Goal: Information Seeking & Learning: Check status

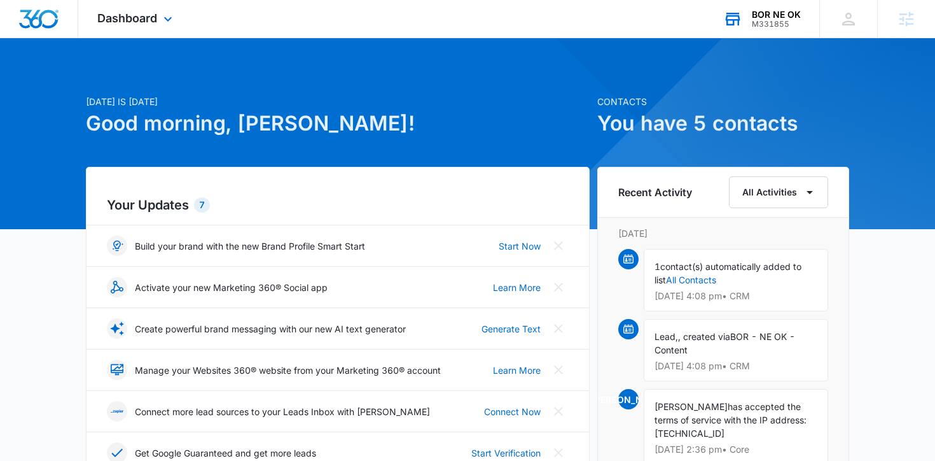
click at [747, 5] on div "BOR NE OK M331855 Your Accounts View All" at bounding box center [761, 19] width 115 height 38
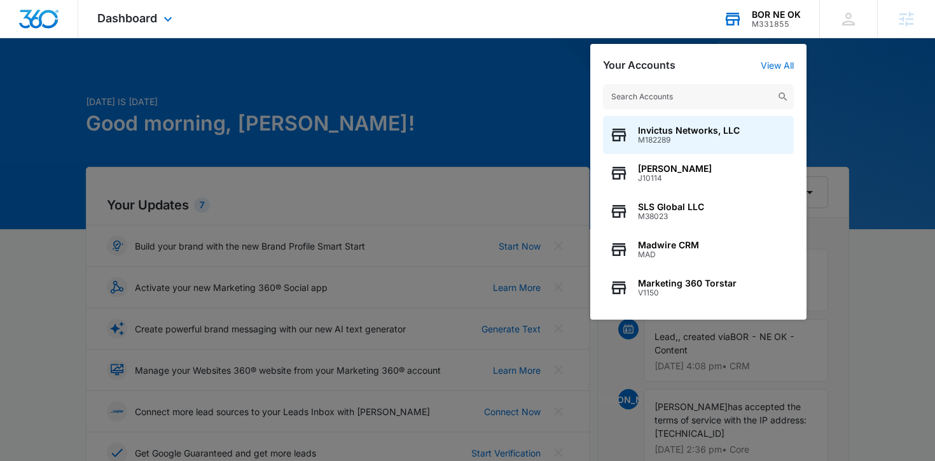
click at [697, 99] on input "text" at bounding box center [698, 96] width 191 height 25
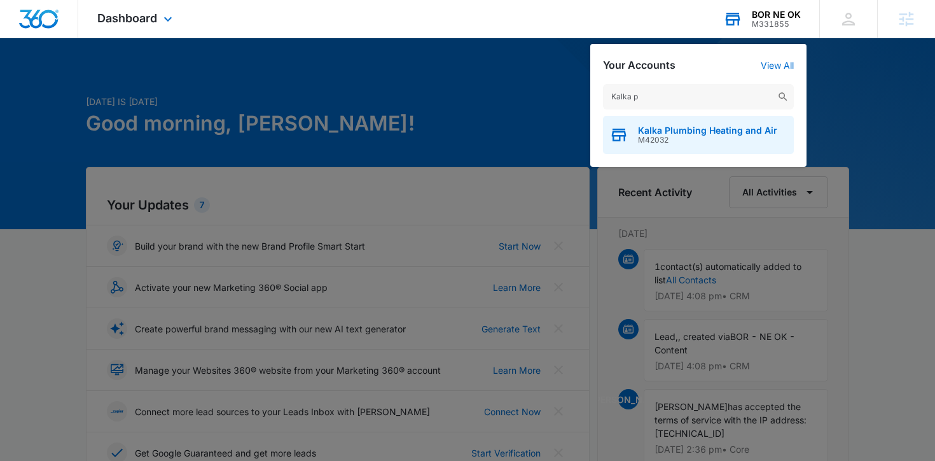
type input "Kalka p"
click at [718, 127] on span "Kalka Plumbing Heating and Air" at bounding box center [707, 130] width 139 height 10
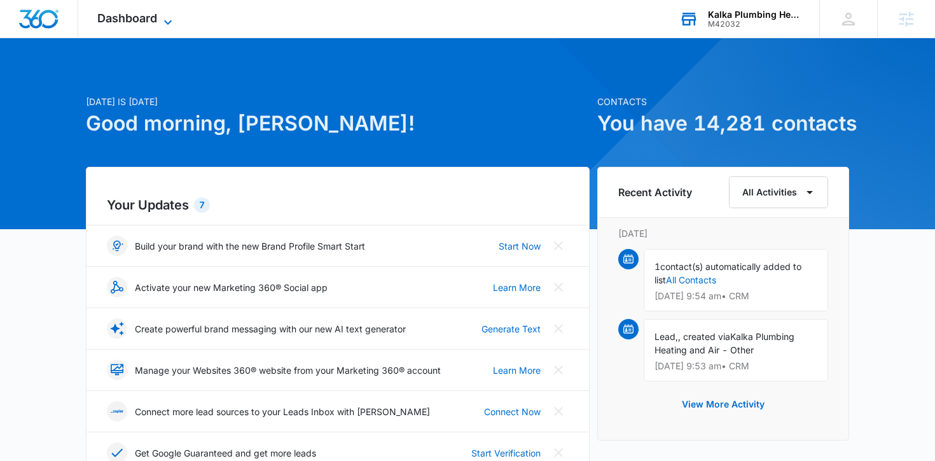
click at [130, 20] on span "Dashboard" at bounding box center [127, 17] width 60 height 13
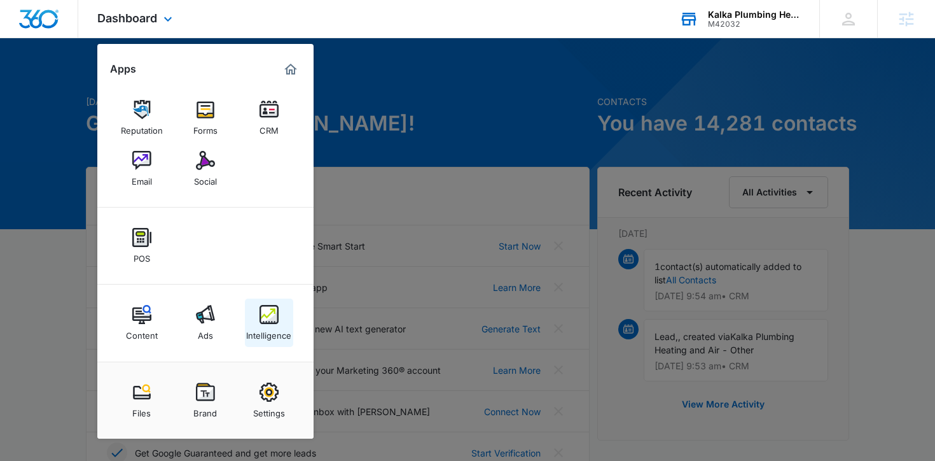
click at [279, 324] on div "Intelligence" at bounding box center [268, 332] width 45 height 17
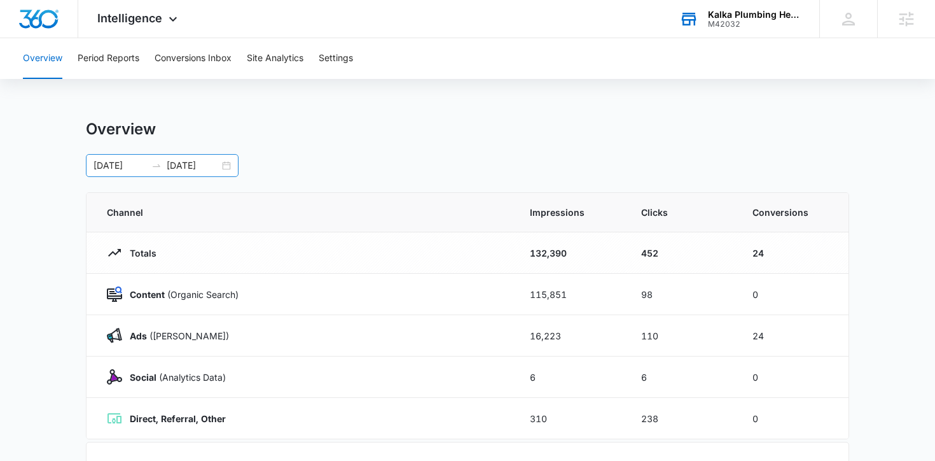
click at [228, 171] on div "08/15/2025 09/14/2025" at bounding box center [162, 165] width 153 height 23
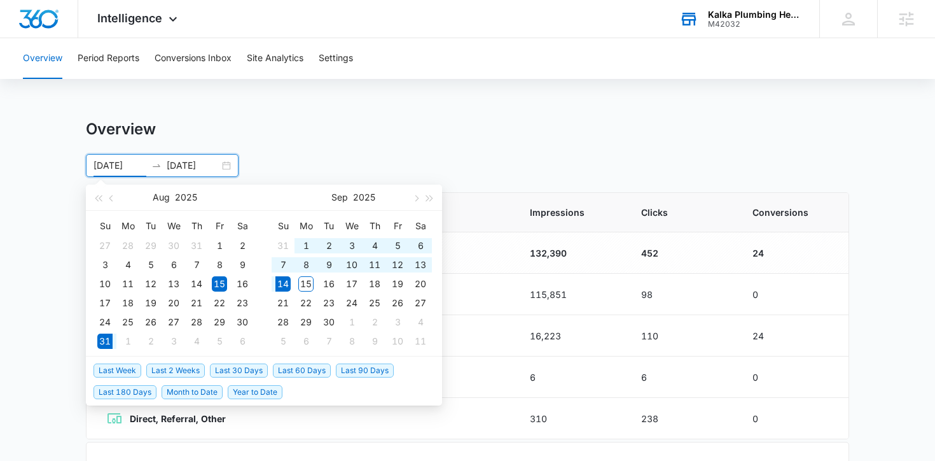
click at [164, 363] on span "Last 2 Weeks" at bounding box center [175, 370] width 59 height 14
type input "08/31/2025"
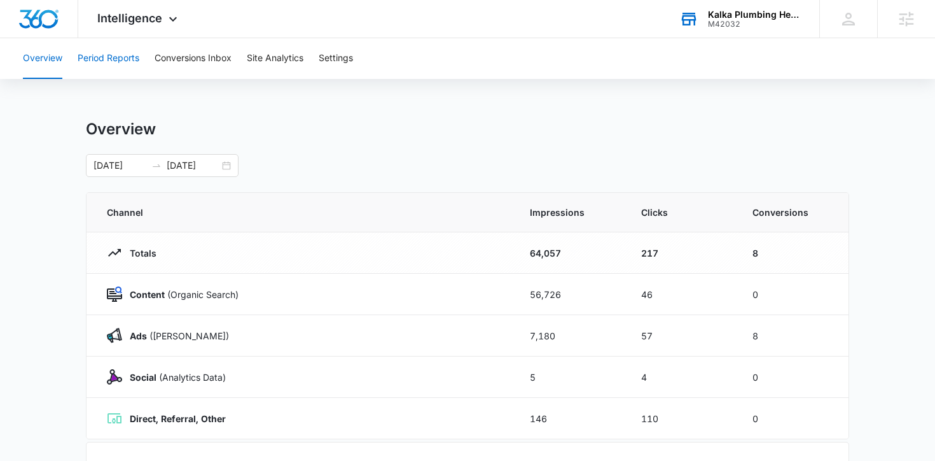
click at [109, 65] on button "Period Reports" at bounding box center [109, 58] width 62 height 41
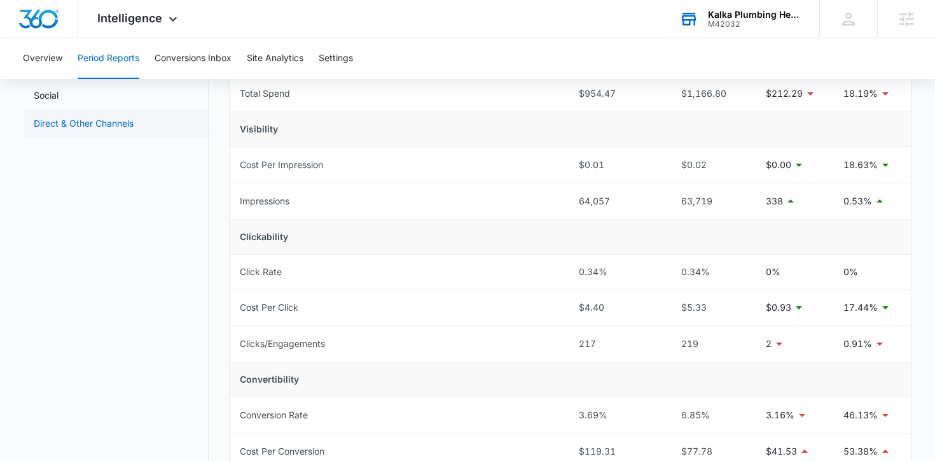
scroll to position [115, 0]
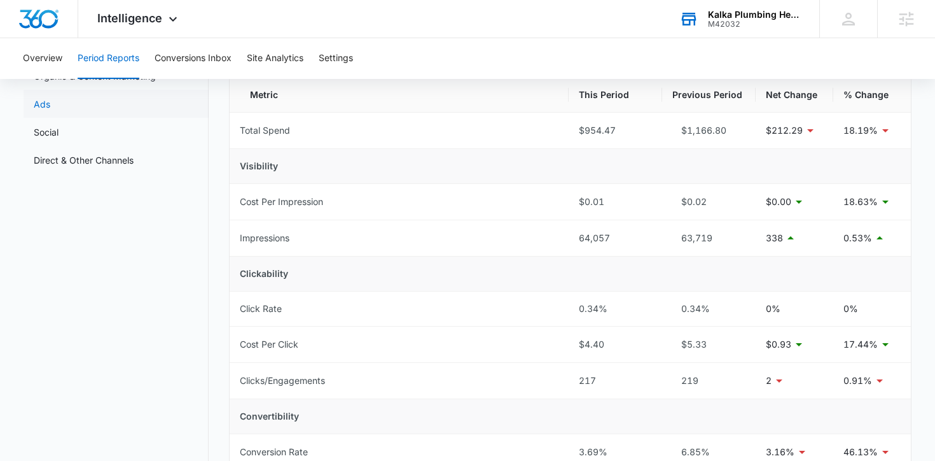
click at [39, 99] on link "Ads" at bounding box center [42, 103] width 17 height 13
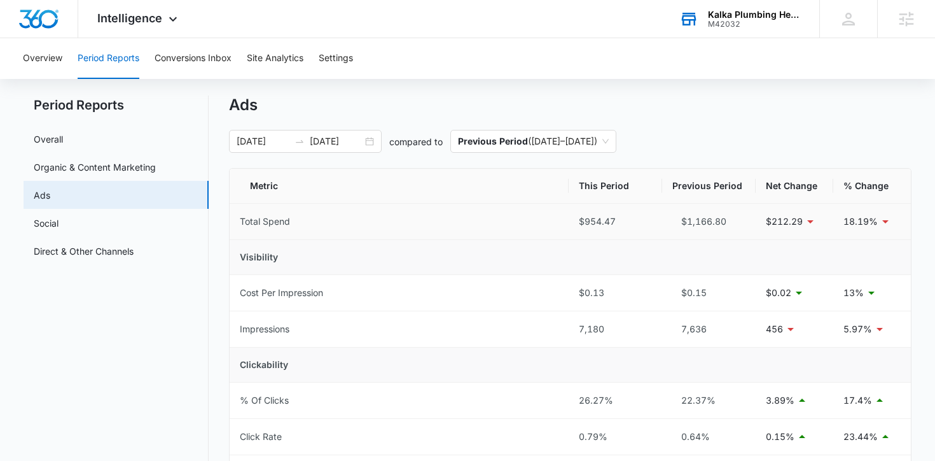
scroll to position [15, 0]
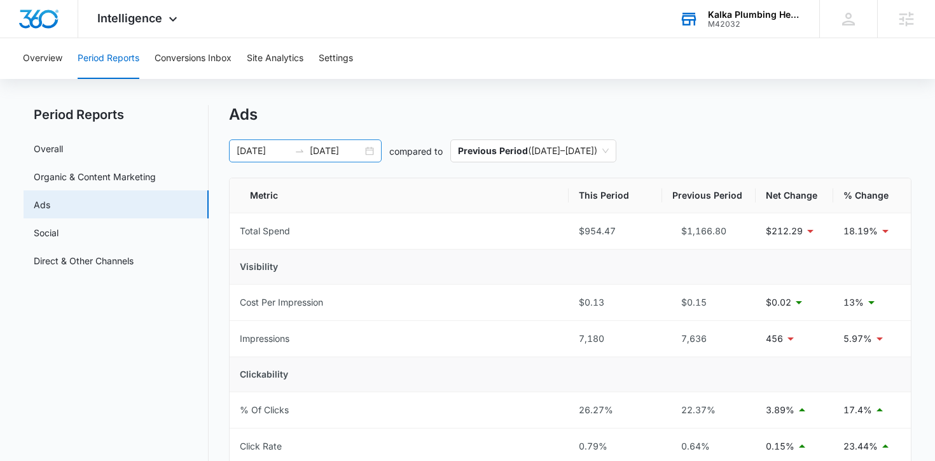
click at [371, 148] on div "08/31/2025 09/14/2025" at bounding box center [305, 150] width 153 height 23
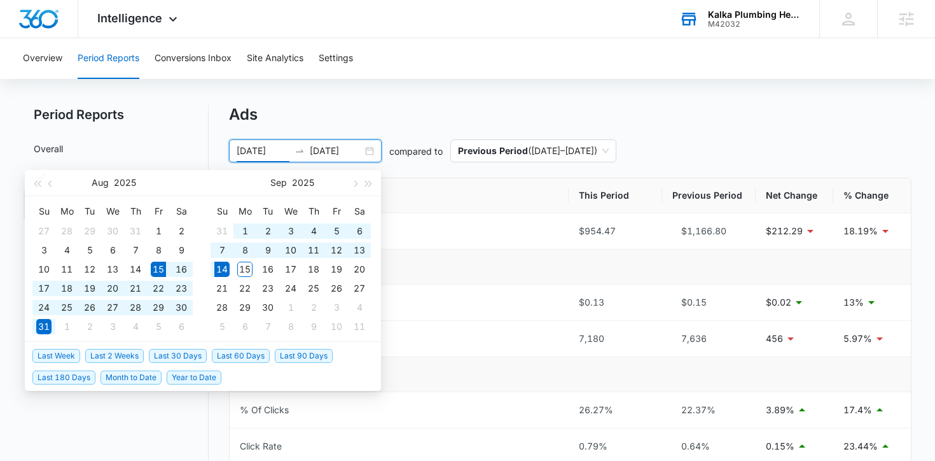
click at [183, 352] on span "Last 30 Days" at bounding box center [178, 356] width 58 height 14
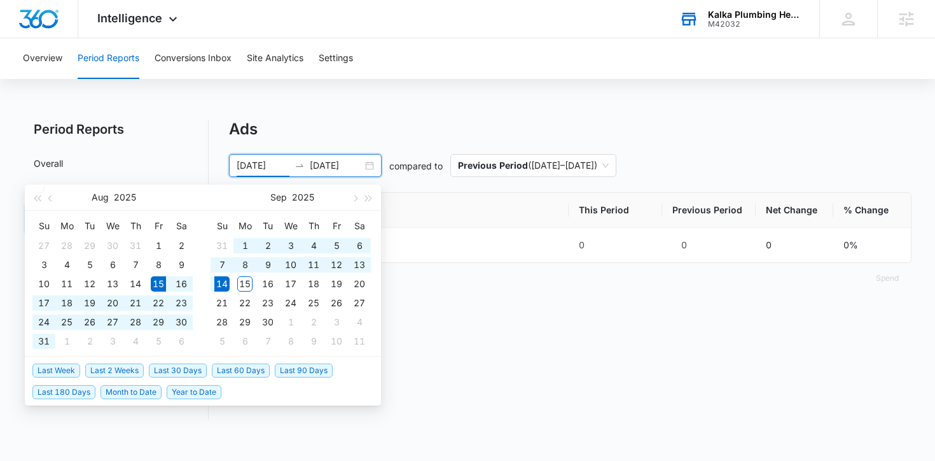
type input "08/15/2025"
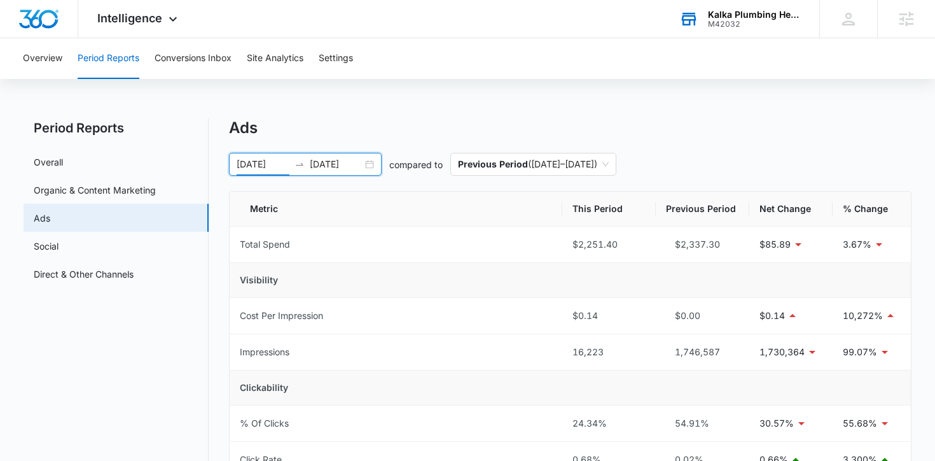
scroll to position [4, 0]
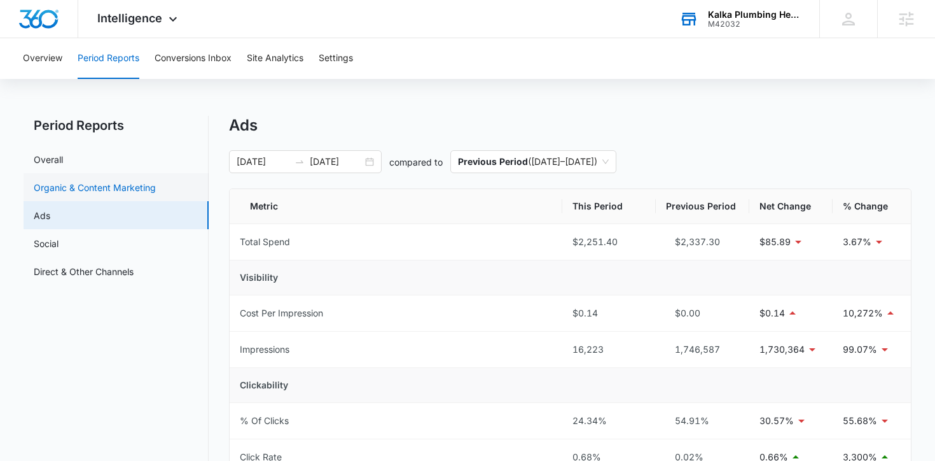
click at [125, 181] on link "Organic & Content Marketing" at bounding box center [95, 187] width 122 height 13
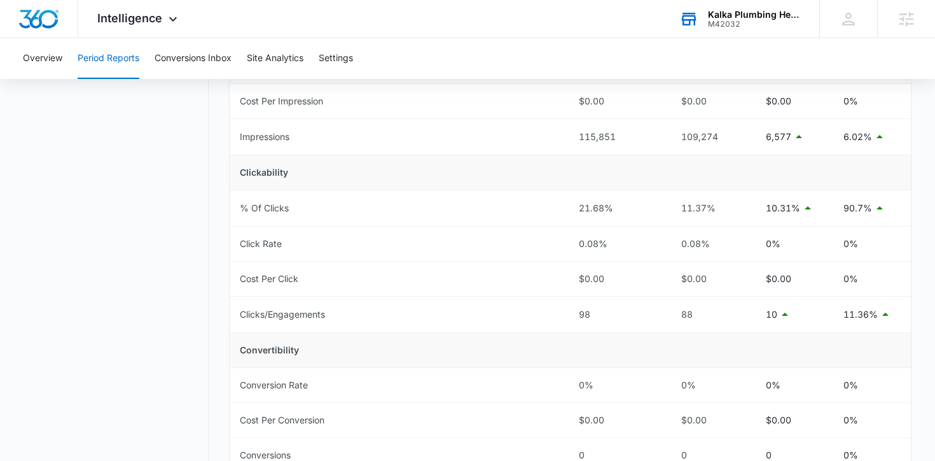
scroll to position [480, 0]
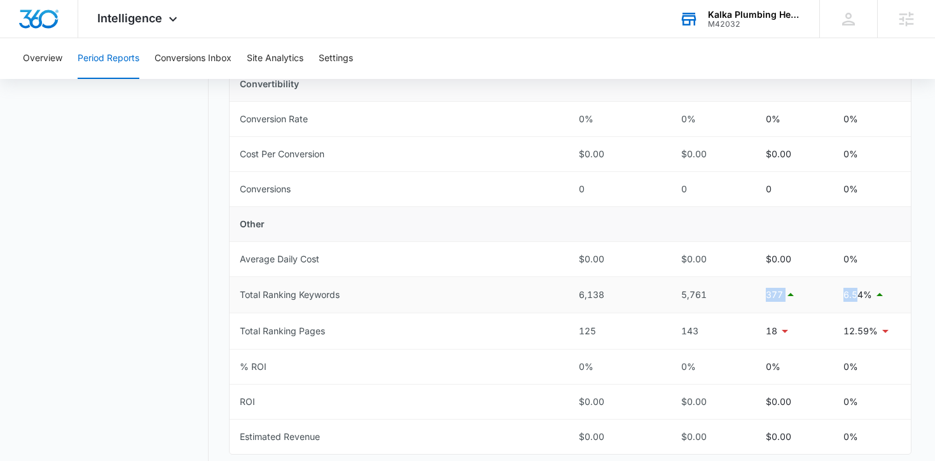
drag, startPoint x: 760, startPoint y: 298, endPoint x: 857, endPoint y: 298, distance: 96.7
click at [857, 298] on tr "Total Ranking Keywords 6,138 5,761 377 6.54%" at bounding box center [571, 295] width 682 height 36
click at [150, 22] on span "Intelligence" at bounding box center [129, 17] width 65 height 13
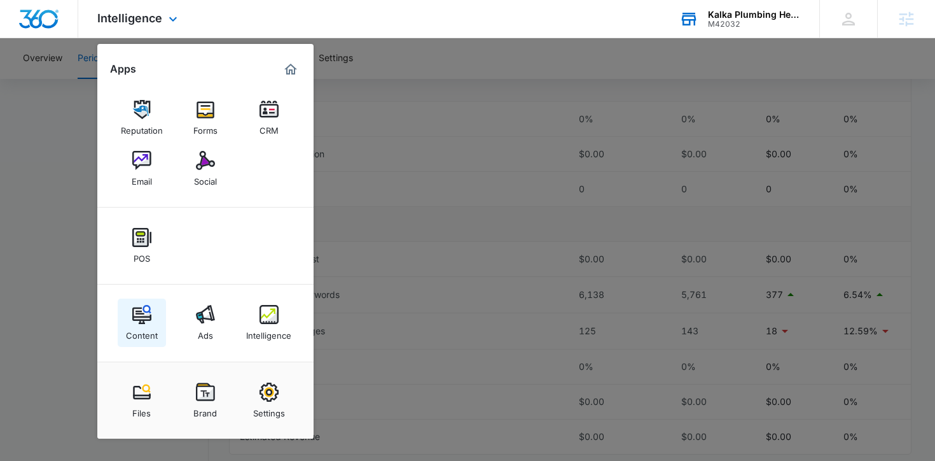
click at [151, 316] on link "Content" at bounding box center [142, 322] width 48 height 48
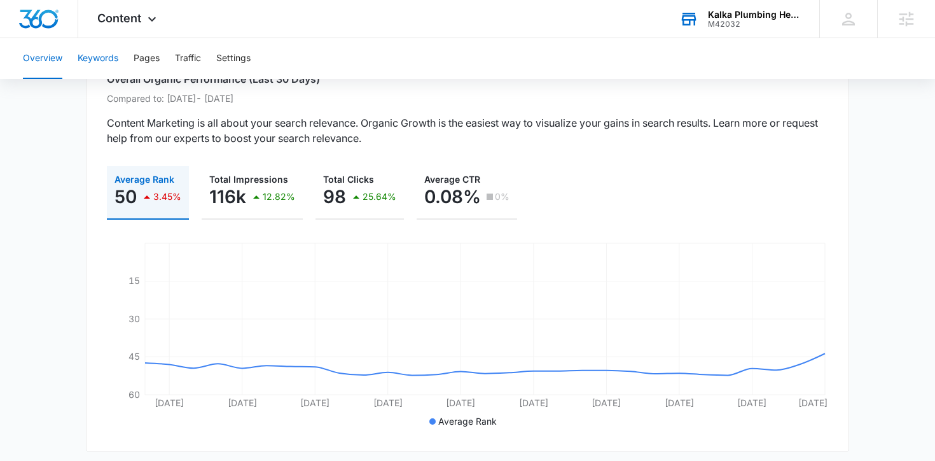
scroll to position [87, 0]
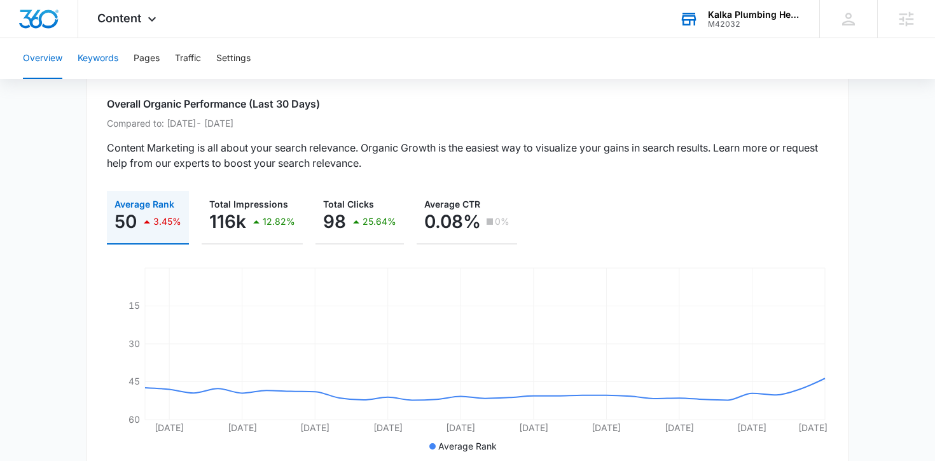
click at [83, 45] on button "Keywords" at bounding box center [98, 58] width 41 height 41
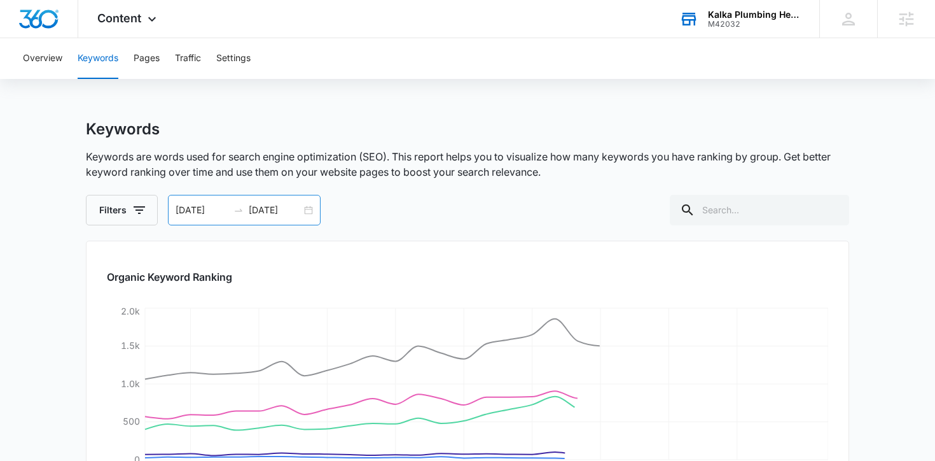
click at [313, 208] on div "08/15/2025 09/14/2025" at bounding box center [244, 210] width 153 height 31
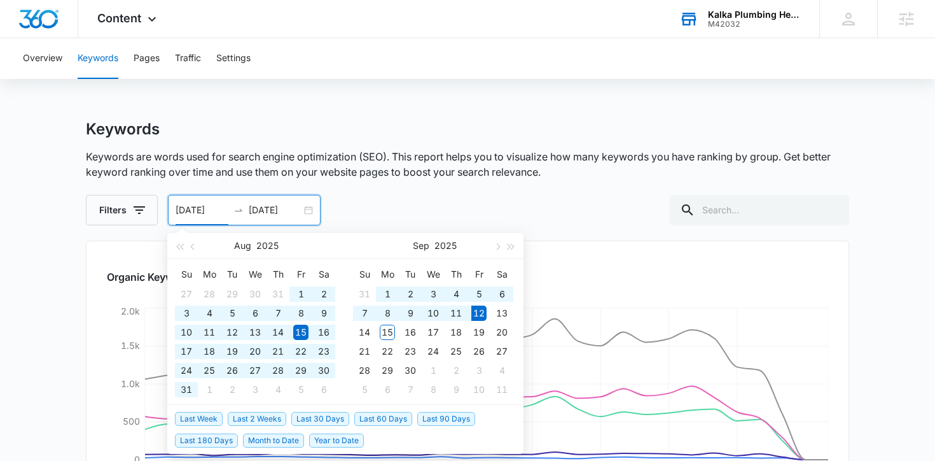
click at [447, 414] on span "Last 90 Days" at bounding box center [446, 419] width 58 height 14
type input "06/14/2025"
type input "09/12/2025"
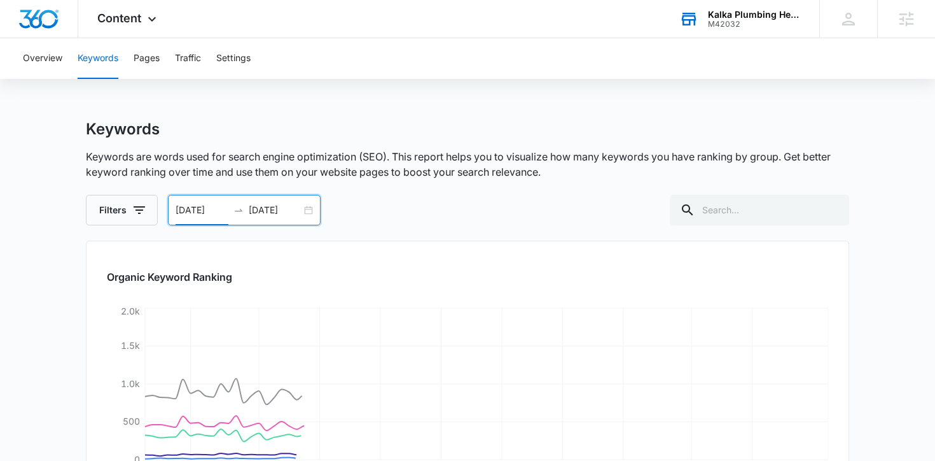
click at [52, 294] on main "Keywords Keywords are words used for search engine optimization (SEO). This rep…" at bounding box center [467, 425] width 935 height 611
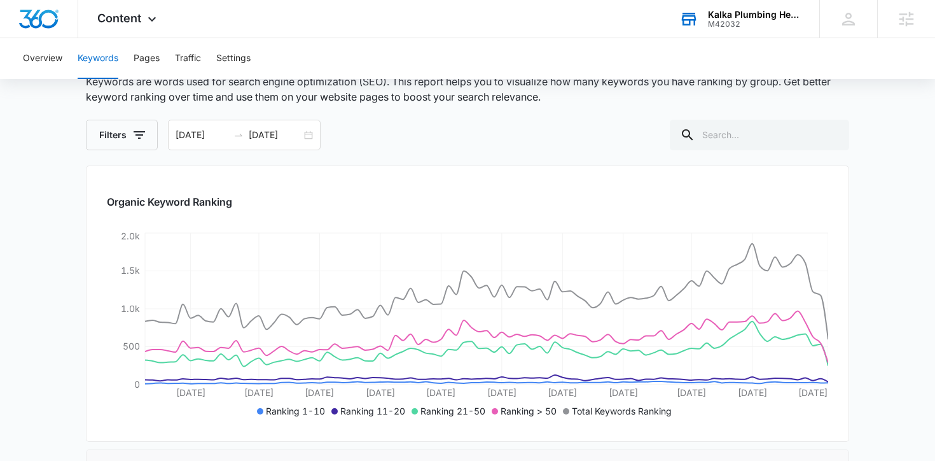
scroll to position [60, 0]
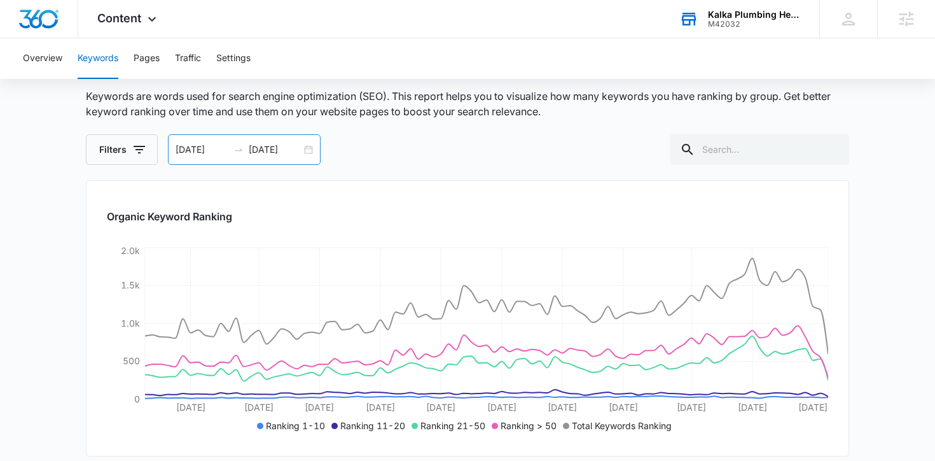
click at [183, 146] on input "06/14/2025" at bounding box center [202, 150] width 53 height 14
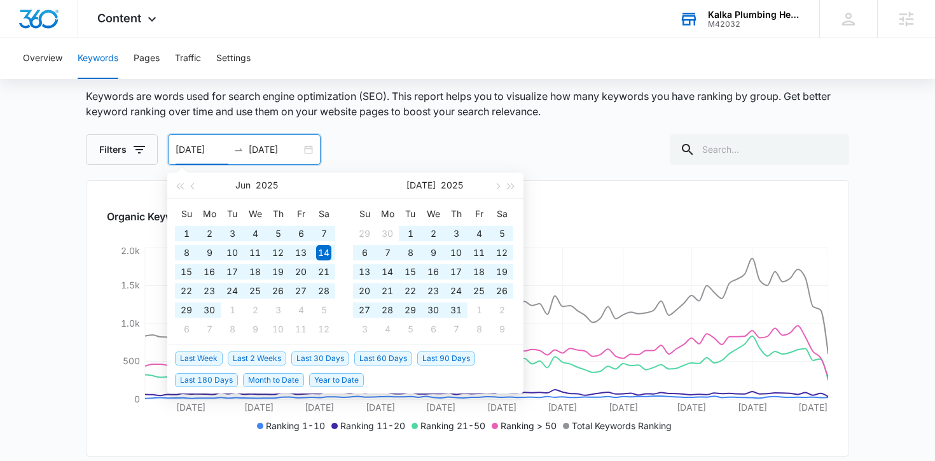
click at [346, 377] on span "Year to Date" at bounding box center [336, 380] width 55 height 14
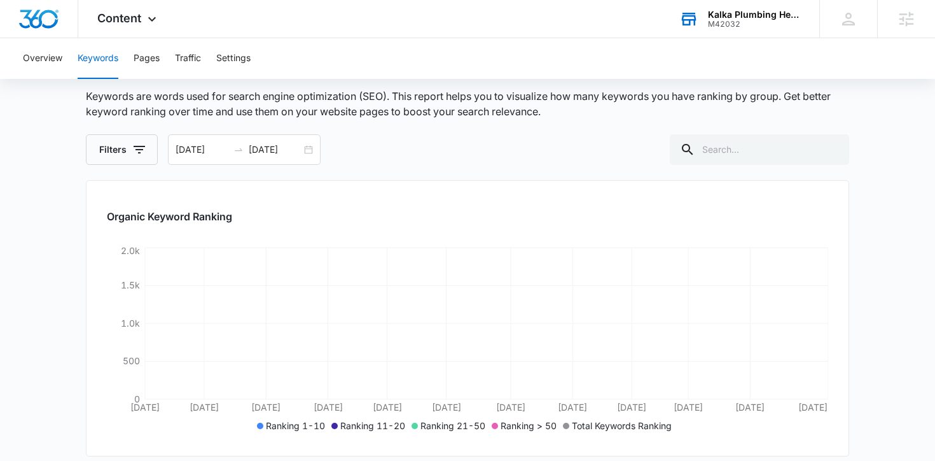
click at [68, 340] on main "Keywords Keywords are words used for search engine optimization (SEO). This rep…" at bounding box center [467, 364] width 935 height 611
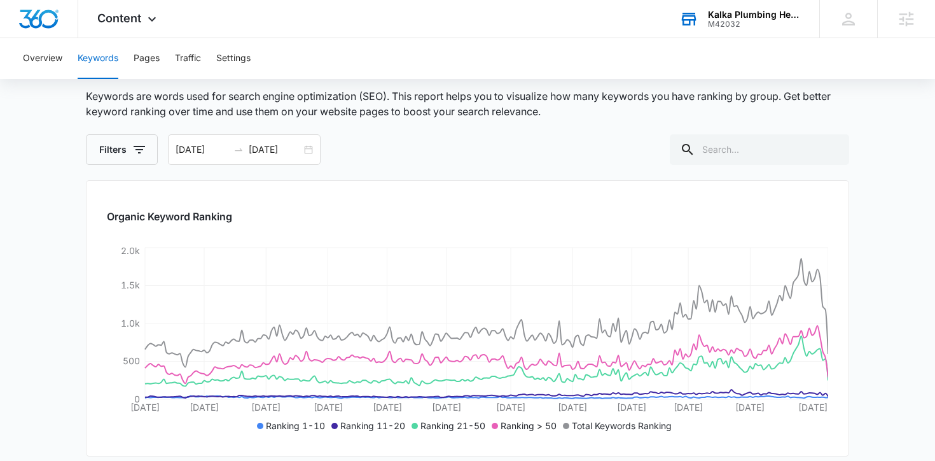
click at [213, 149] on input "01/01/2025" at bounding box center [202, 150] width 53 height 14
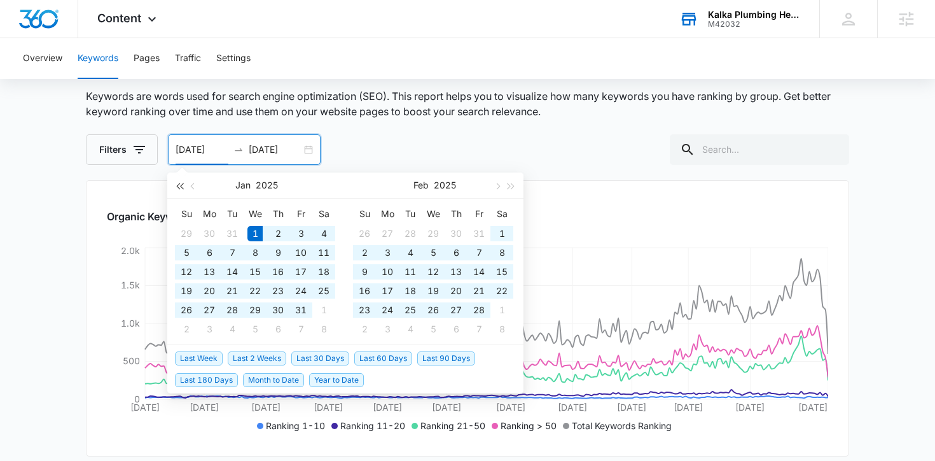
click at [183, 191] on button "button" at bounding box center [179, 184] width 14 height 25
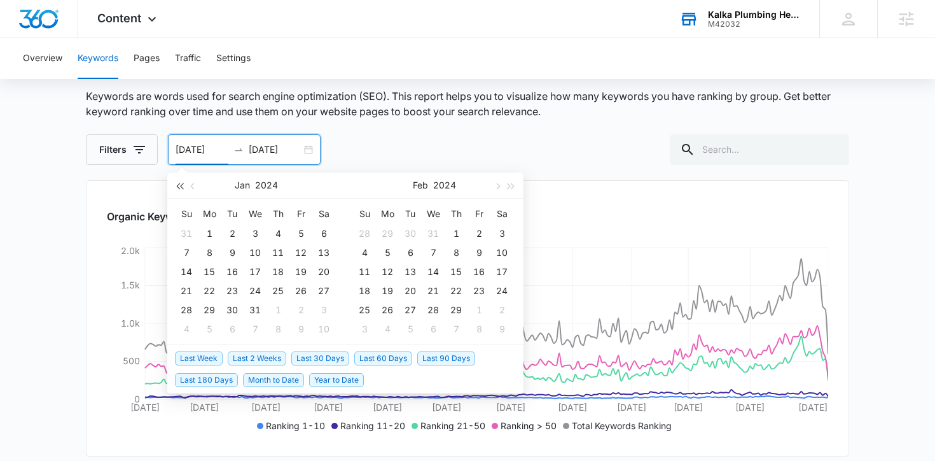
click at [183, 191] on button "button" at bounding box center [179, 184] width 14 height 25
type input "01/01/2023"
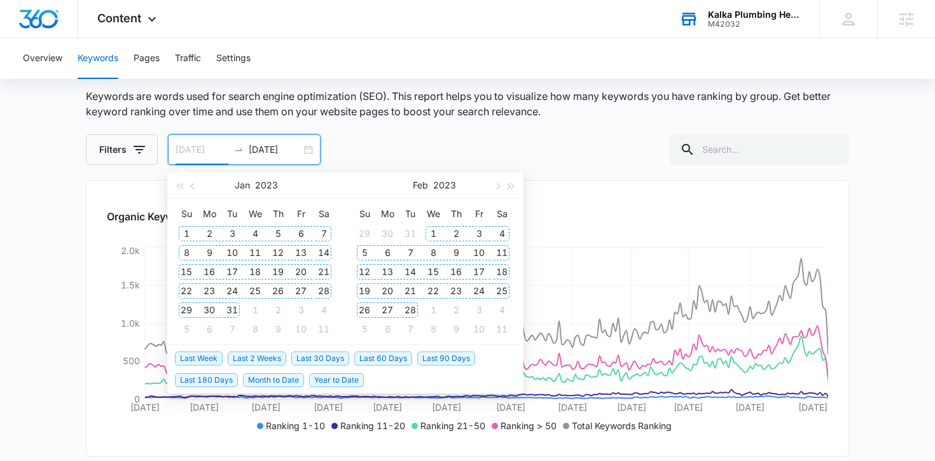
click at [185, 234] on div "1" at bounding box center [186, 233] width 15 height 15
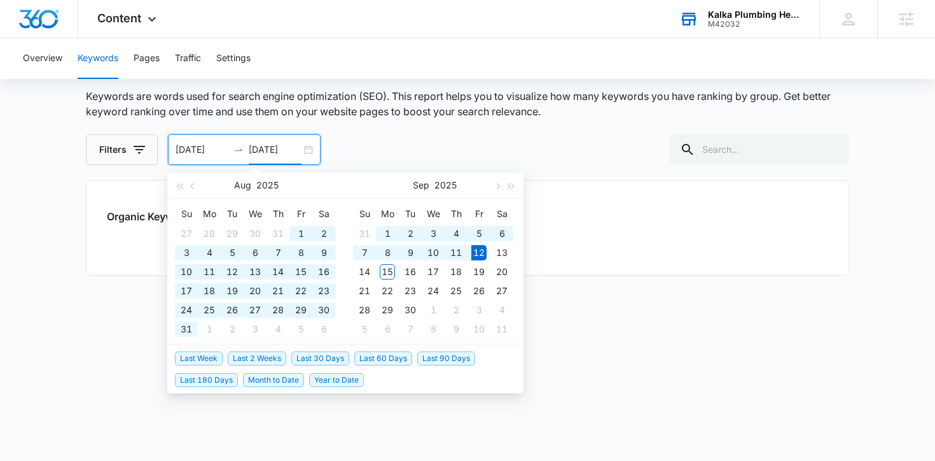
click at [55, 207] on main "Keywords Keywords are words used for search engine optimization (SEO). This rep…" at bounding box center [467, 274] width 935 height 430
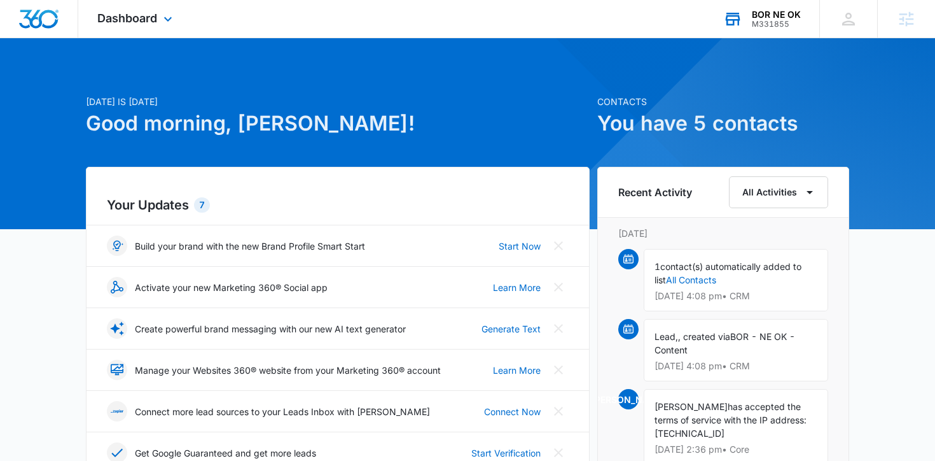
click at [804, 25] on div "BOR NE OK M331855 Your Accounts View All" at bounding box center [761, 19] width 115 height 38
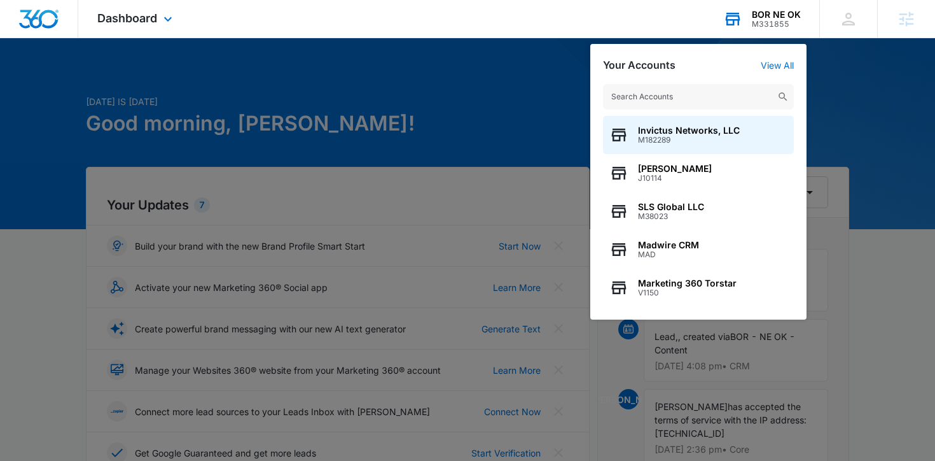
click at [683, 88] on input "text" at bounding box center [698, 96] width 191 height 25
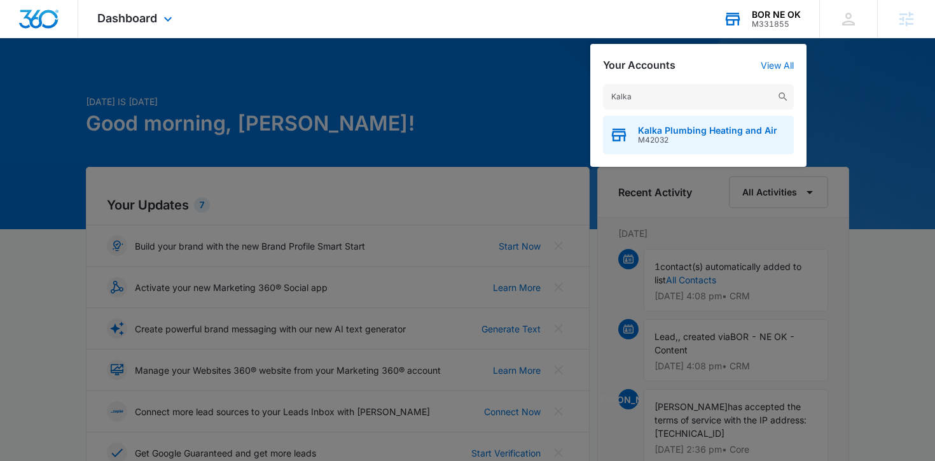
type input "Kalka"
click at [664, 133] on span "Kalka Plumbing Heating and Air" at bounding box center [707, 130] width 139 height 10
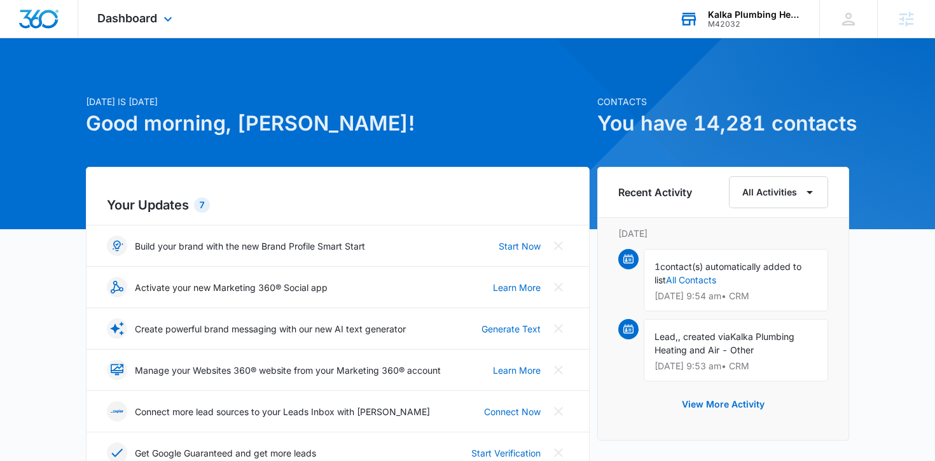
scroll to position [253, 0]
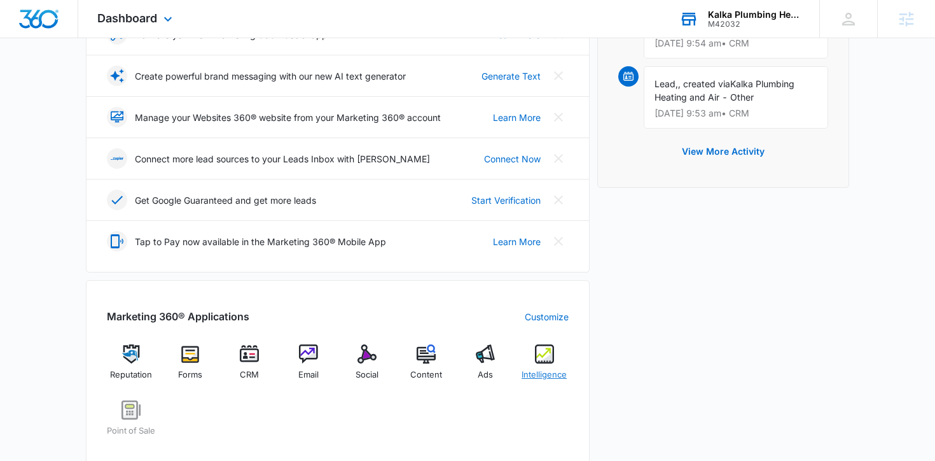
click at [560, 357] on div "Intelligence" at bounding box center [544, 367] width 49 height 46
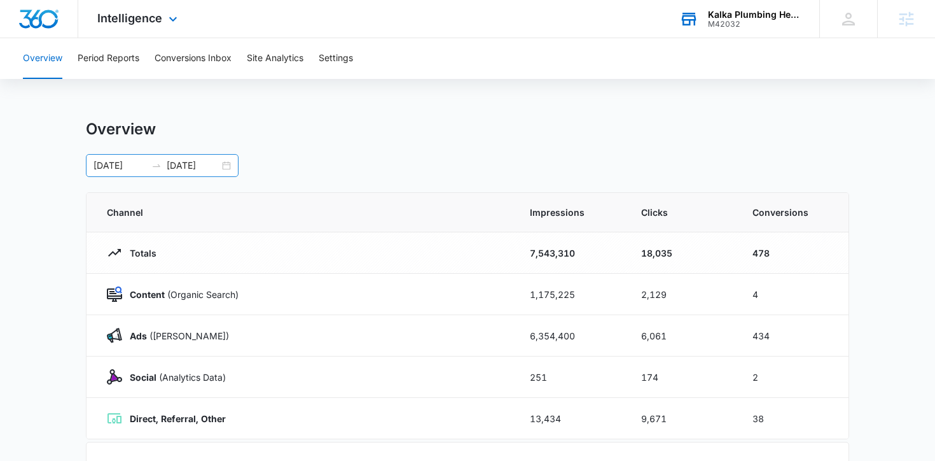
click at [227, 167] on div "[DATE] [DATE]" at bounding box center [162, 165] width 153 height 23
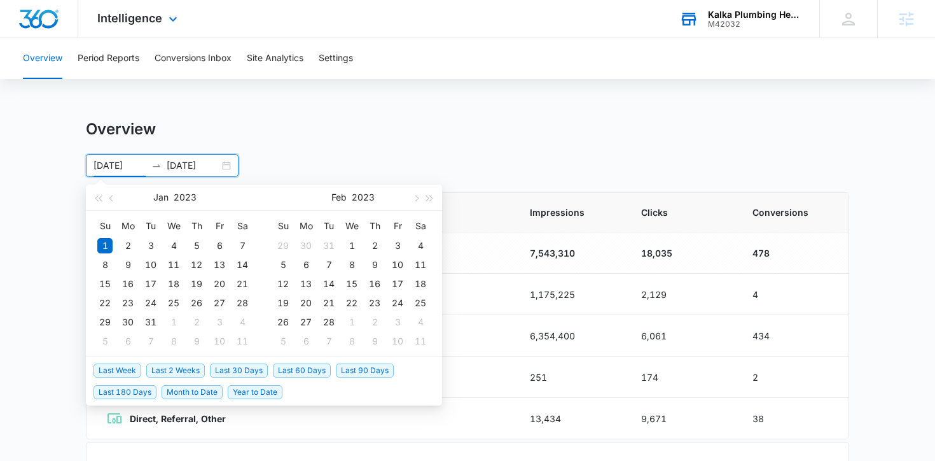
click at [225, 364] on span "Last 30 Days" at bounding box center [239, 370] width 58 height 14
type input "[DATE]"
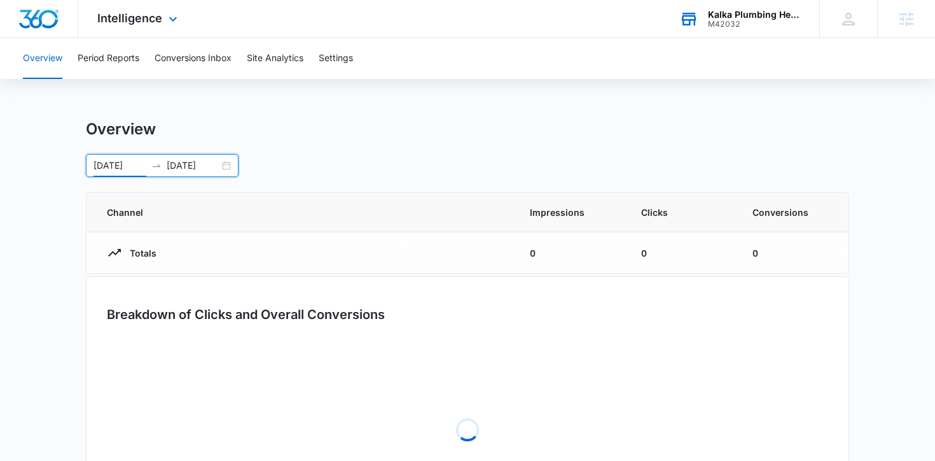
click at [52, 262] on main "Overview [DATE] [DATE] [DATE] Su Mo Tu We Th Fr Sa 27 28 29 30 31 1 2 3 4 5 6 7…" at bounding box center [467, 342] width 935 height 444
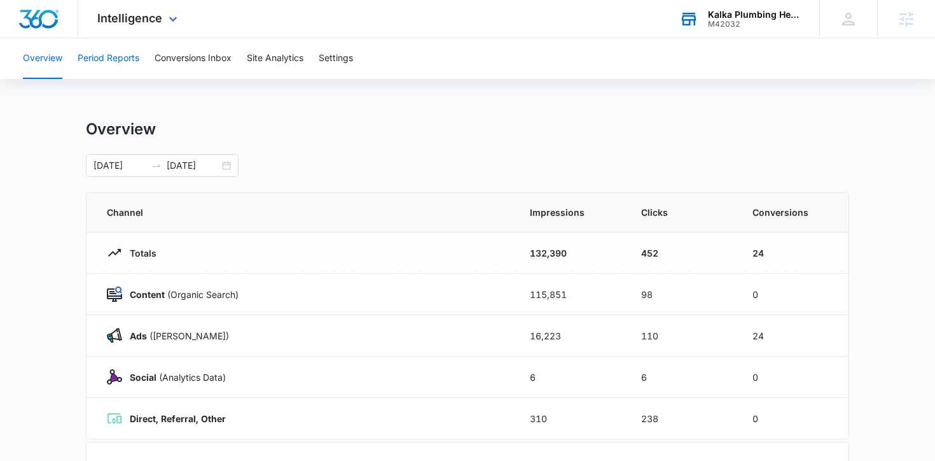
click at [129, 57] on button "Period Reports" at bounding box center [109, 58] width 62 height 41
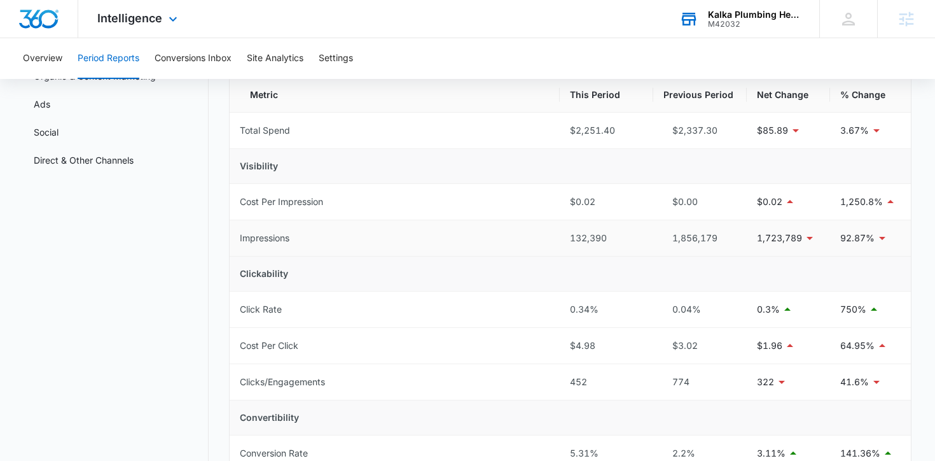
scroll to position [49, 0]
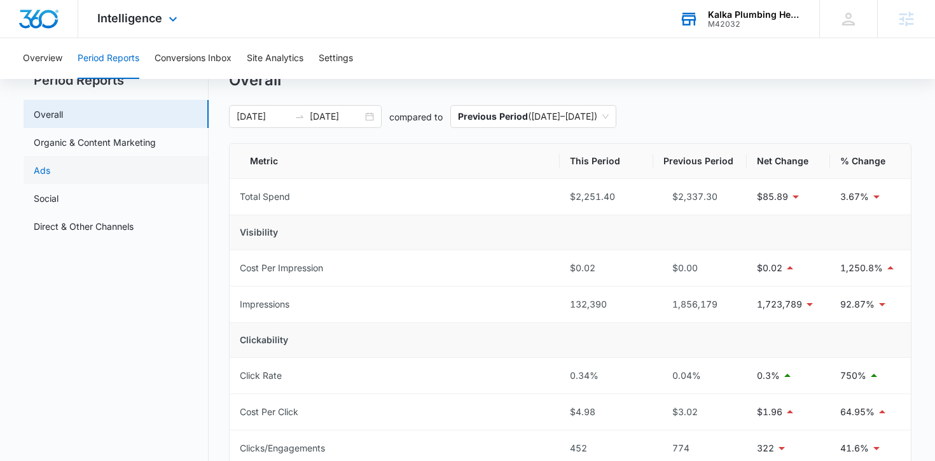
click at [50, 173] on link "Ads" at bounding box center [42, 170] width 17 height 13
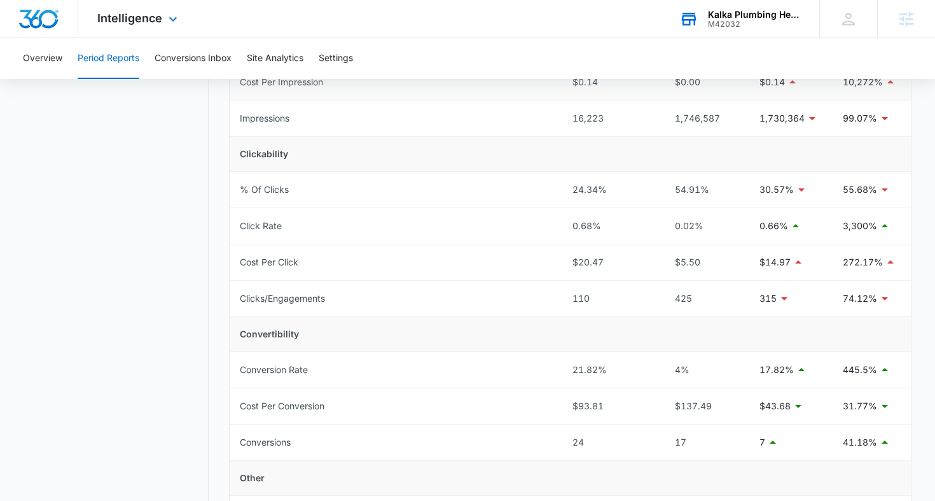
scroll to position [250, 0]
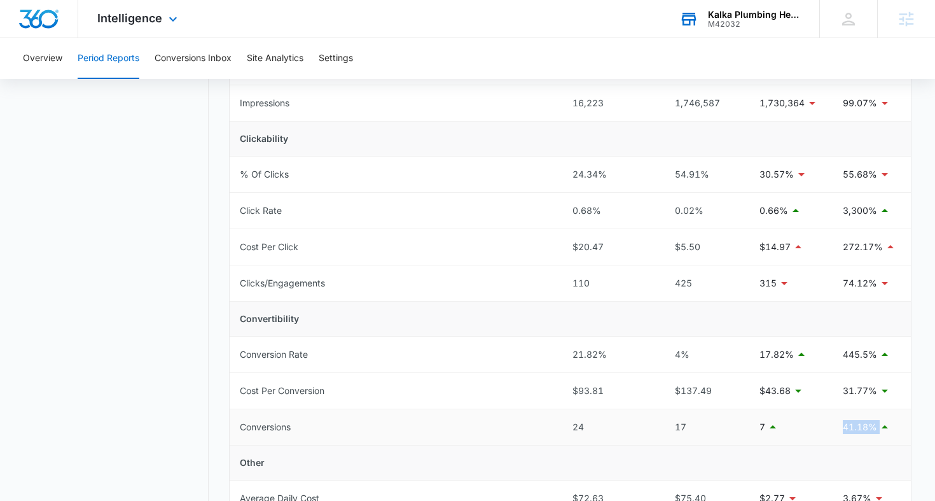
drag, startPoint x: 843, startPoint y: 426, endPoint x: 900, endPoint y: 427, distance: 56.6
click at [900, 427] on div "41.18%" at bounding box center [872, 426] width 58 height 15
click at [100, 307] on nav "Period Reports Overall Organic & Content Marketing Ads Social Direct & Other Ch…" at bounding box center [116, 271] width 185 height 802
click at [137, 18] on span "Intelligence" at bounding box center [129, 17] width 65 height 13
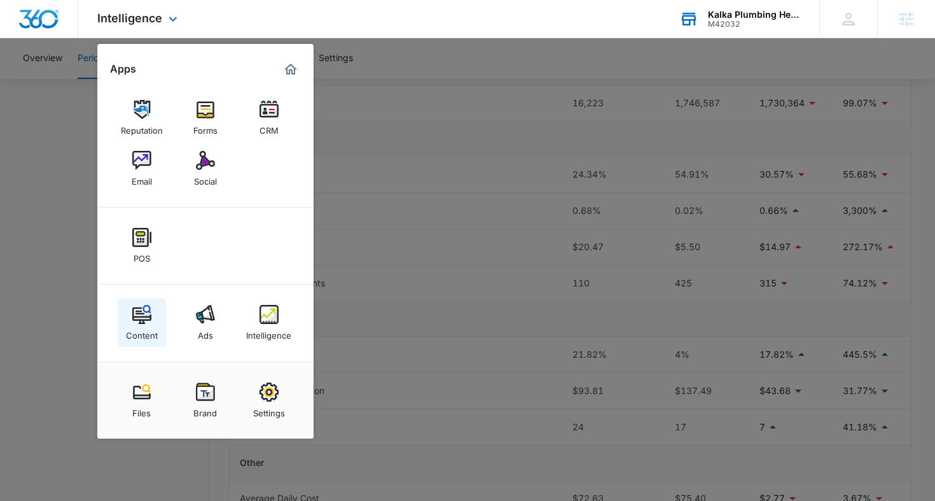
click at [138, 314] on img at bounding box center [141, 314] width 19 height 19
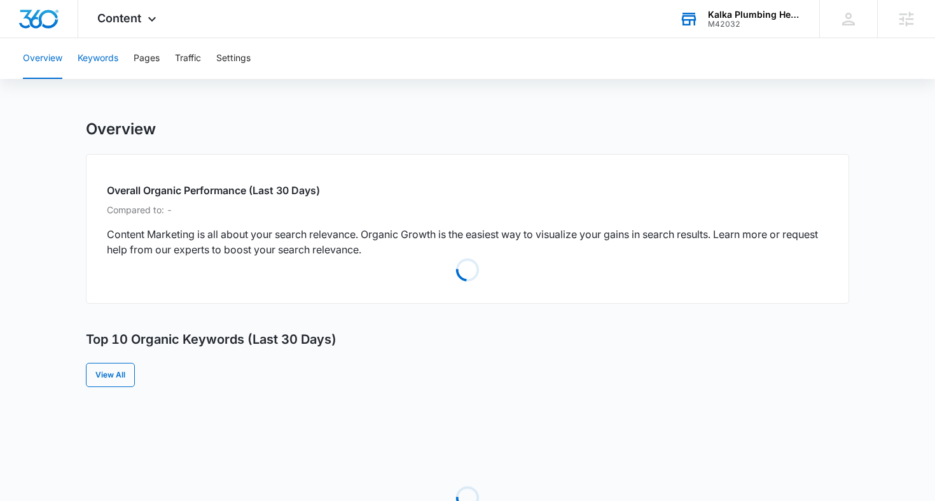
click at [97, 59] on button "Keywords" at bounding box center [98, 58] width 41 height 41
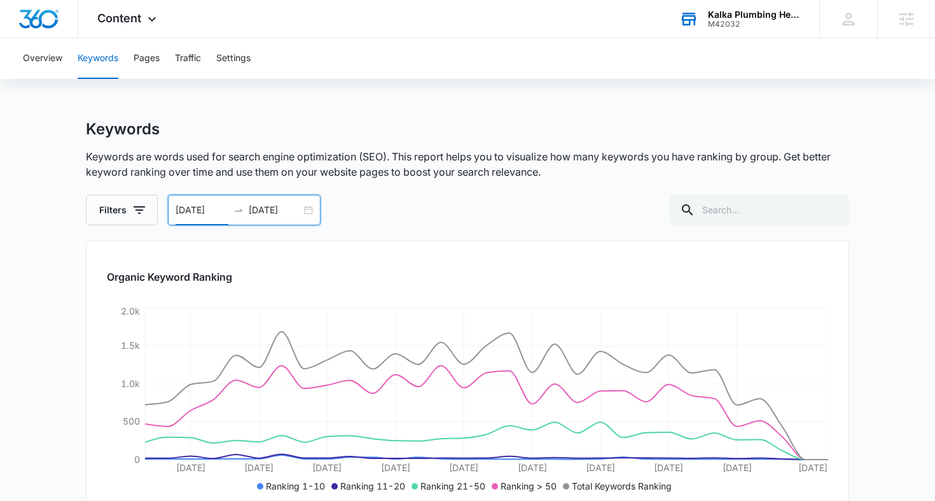
click at [208, 213] on input "08/15/2025" at bounding box center [202, 210] width 53 height 14
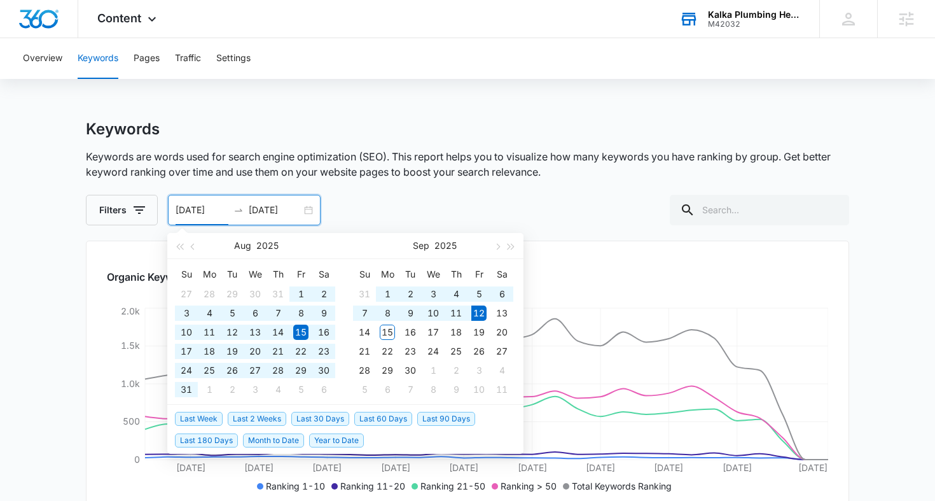
click at [327, 440] on span "Year to Date" at bounding box center [336, 440] width 55 height 14
type input "01/01/2025"
type input "09/12/2025"
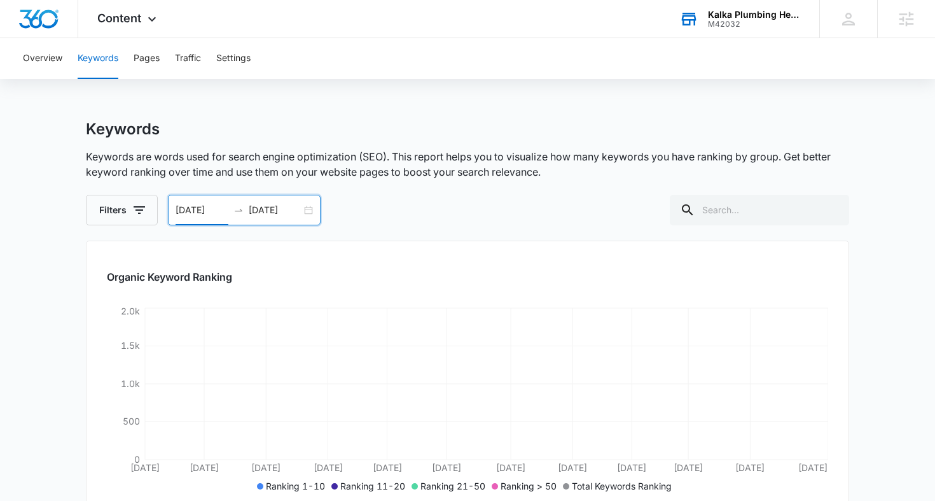
click at [202, 212] on input "01/01/2025" at bounding box center [202, 210] width 53 height 14
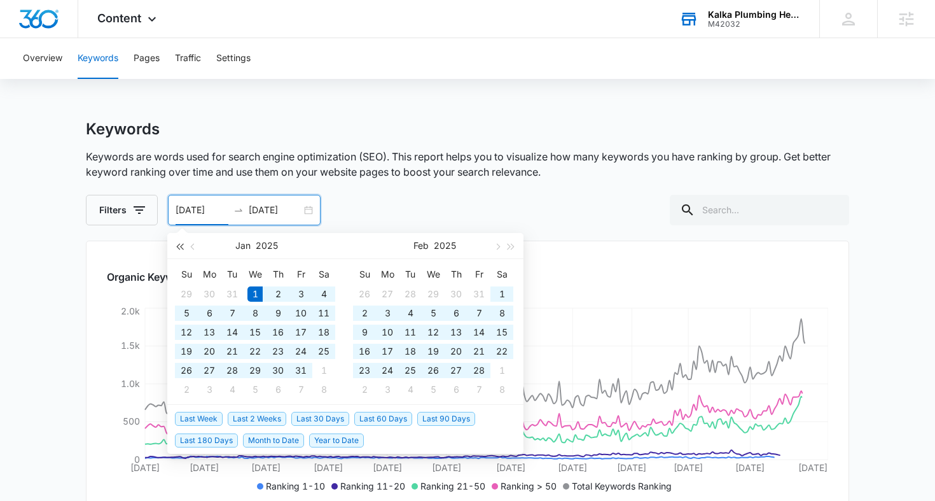
click at [179, 244] on span "button" at bounding box center [179, 246] width 6 height 6
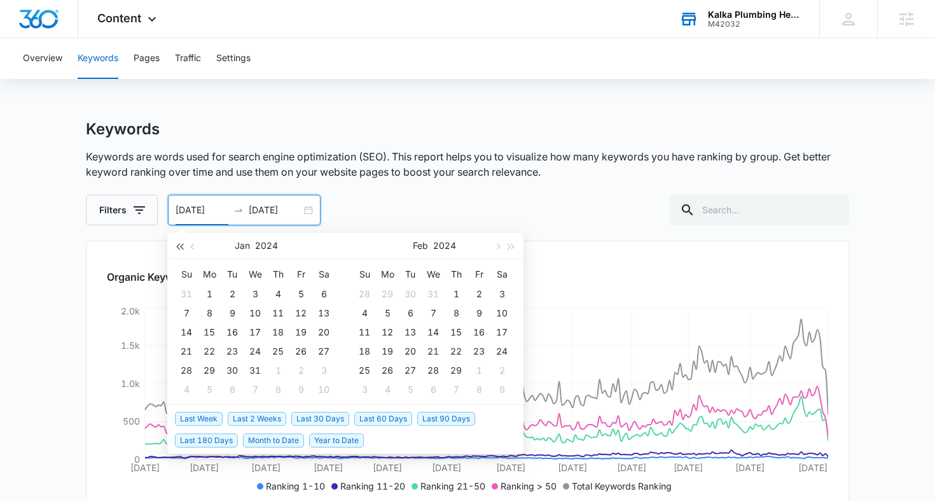
click at [181, 248] on span "button" at bounding box center [179, 246] width 6 height 6
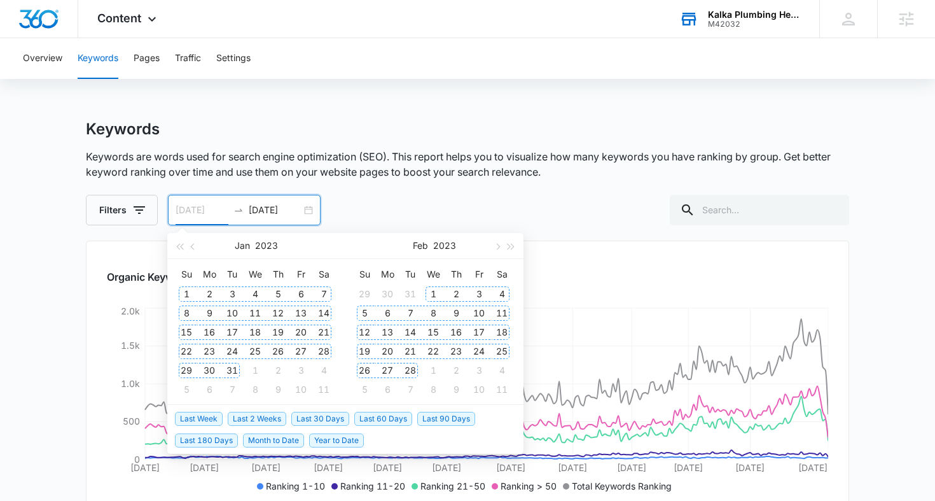
type input "01/01/2023"
click at [186, 297] on div "1" at bounding box center [186, 293] width 15 height 15
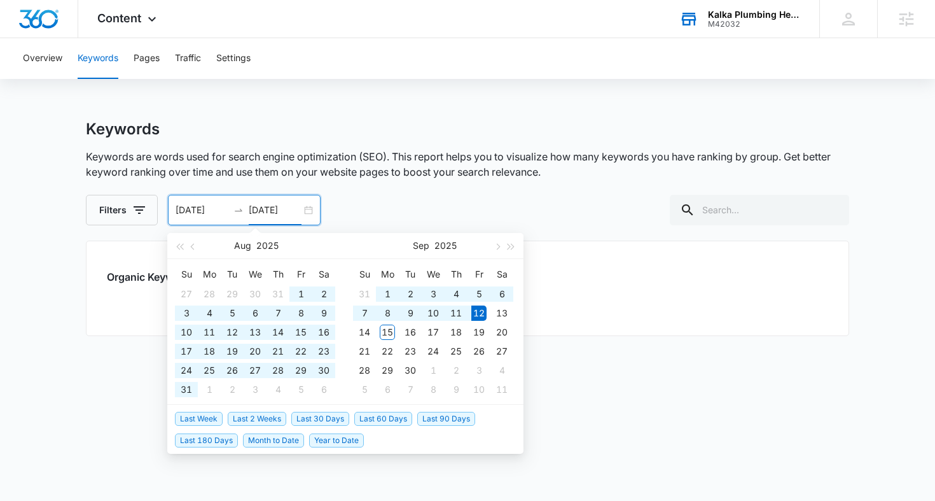
click at [67, 256] on main "Keywords Keywords are words used for search engine optimization (SEO). This rep…" at bounding box center [467, 335] width 935 height 430
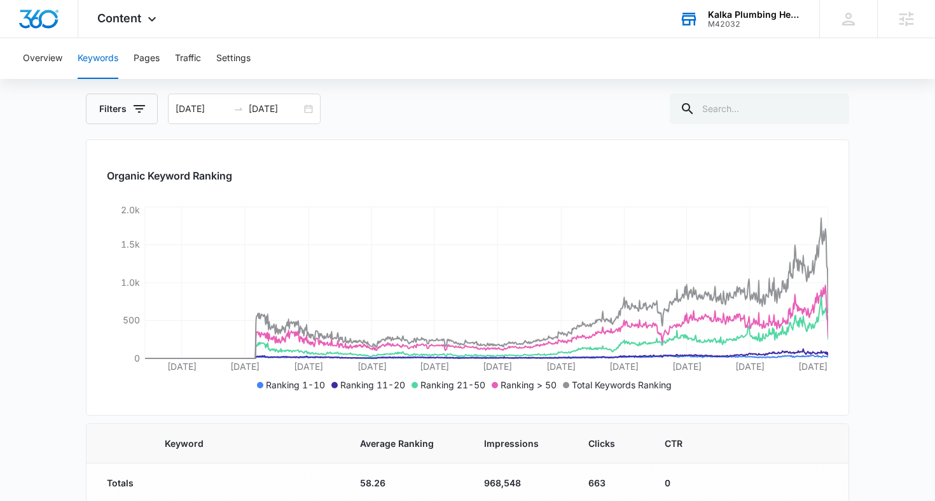
scroll to position [102, 0]
click at [130, 19] on span "Content" at bounding box center [119, 17] width 44 height 13
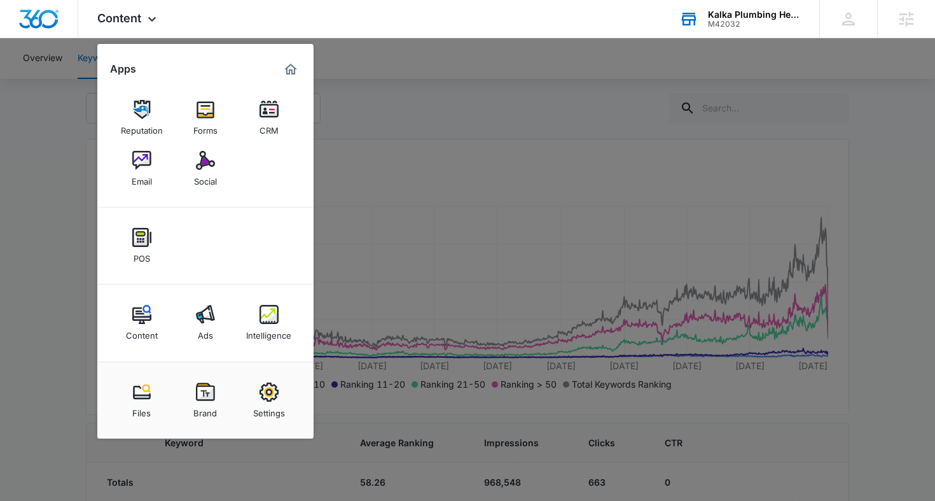
click at [81, 185] on div at bounding box center [467, 250] width 935 height 501
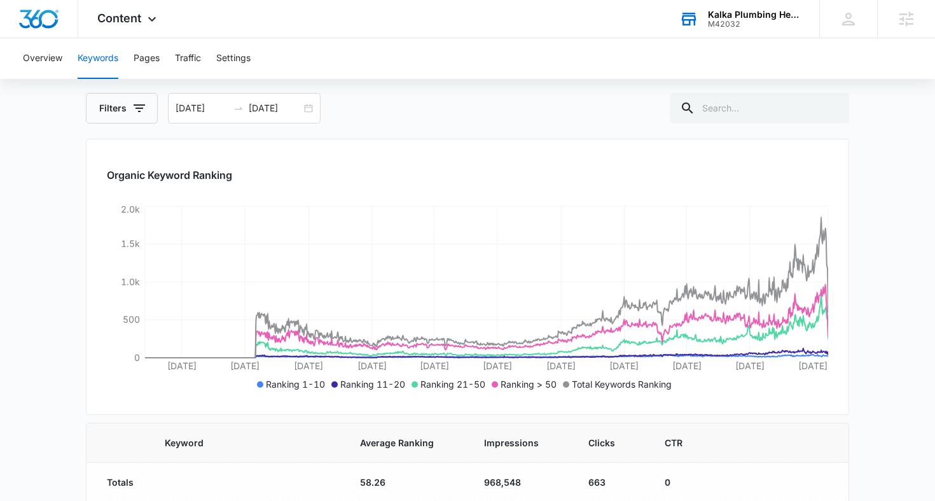
scroll to position [148, 0]
